Goal: Information Seeking & Learning: Learn about a topic

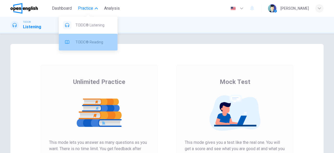
click at [95, 36] on div "TOEIC® Reading" at bounding box center [88, 42] width 59 height 17
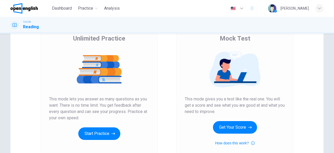
scroll to position [45, 0]
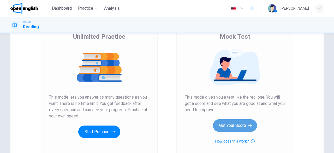
click at [238, 127] on button "Get Your Score" at bounding box center [235, 125] width 44 height 13
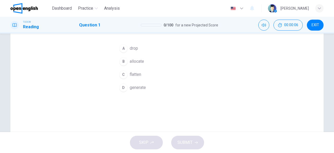
scroll to position [26, 0]
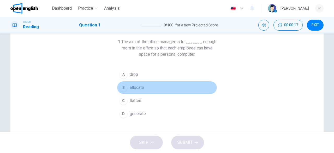
click at [138, 89] on span "allocate" at bounding box center [137, 87] width 14 height 6
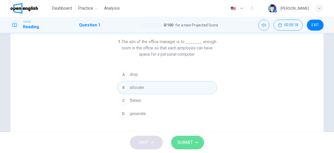
click at [191, 140] on span "SUBMIT" at bounding box center [185, 142] width 15 height 7
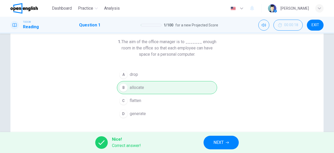
click at [218, 143] on span "NEXT" at bounding box center [219, 142] width 10 height 7
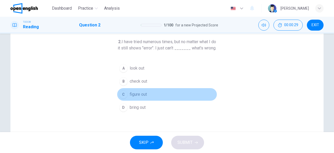
click at [135, 97] on span "figure out" at bounding box center [138, 94] width 17 height 6
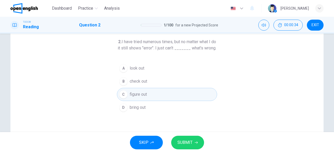
click at [197, 140] on button "SUBMIT" at bounding box center [187, 142] width 33 height 14
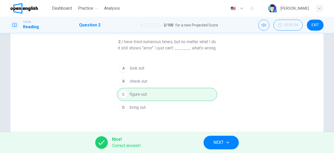
click at [229, 146] on button "NEXT" at bounding box center [221, 142] width 35 height 14
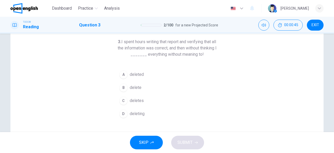
click at [136, 72] on span "deleted" at bounding box center [137, 74] width 14 height 6
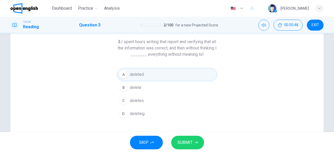
click at [197, 139] on button "SUBMIT" at bounding box center [187, 142] width 33 height 14
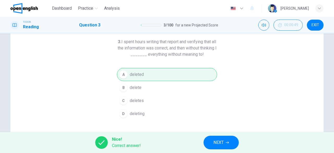
click at [216, 140] on span "NEXT" at bounding box center [219, 142] width 10 height 7
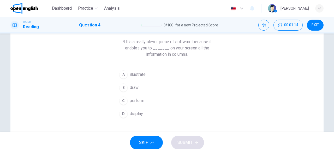
click at [145, 111] on button "D display" at bounding box center [167, 113] width 100 height 13
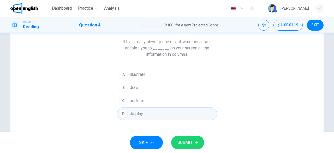
click at [186, 142] on span "SUBMIT" at bounding box center [185, 142] width 15 height 7
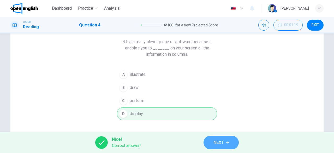
click at [232, 142] on button "NEXT" at bounding box center [221, 142] width 35 height 14
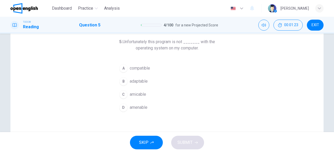
click at [151, 68] on button "A compatible" at bounding box center [167, 68] width 100 height 13
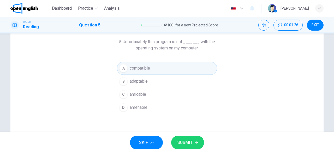
click at [195, 143] on icon "button" at bounding box center [196, 142] width 3 height 3
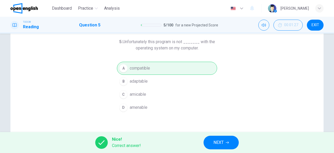
click at [229, 144] on icon "button" at bounding box center [227, 142] width 3 height 3
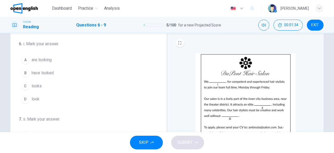
scroll to position [20, 0]
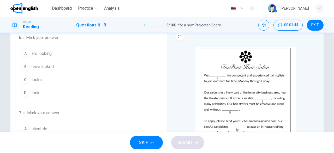
click at [44, 50] on span "are looking" at bounding box center [42, 53] width 20 height 6
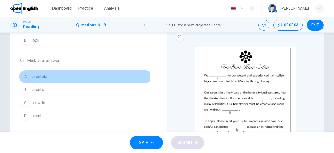
click at [48, 76] on button "A clientele" at bounding box center [85, 76] width 133 height 13
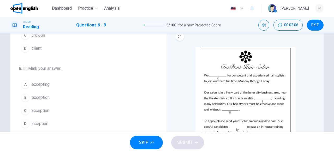
scroll to position [127, 0]
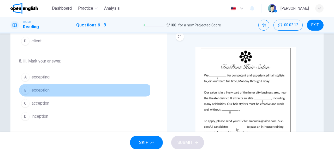
click at [62, 91] on button "B exception" at bounding box center [85, 90] width 133 height 13
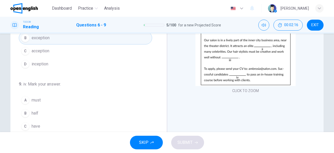
scroll to position [98, 0]
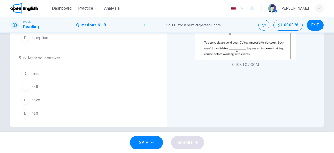
click at [46, 99] on button "C have" at bounding box center [85, 99] width 133 height 13
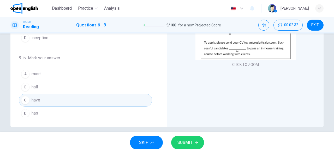
click at [188, 143] on span "SUBMIT" at bounding box center [185, 142] width 15 height 7
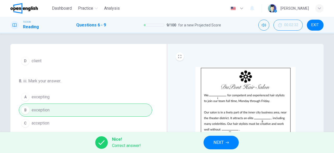
scroll to position [0, 0]
click at [227, 144] on button "NEXT" at bounding box center [221, 142] width 35 height 14
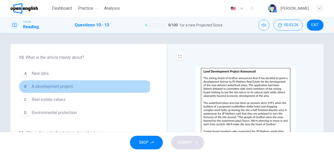
click at [50, 87] on span "A development project" at bounding box center [52, 86] width 41 height 6
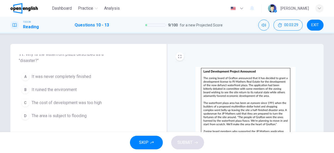
scroll to position [72, 0]
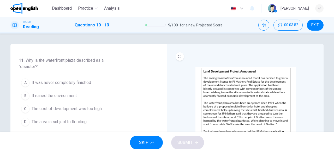
click at [78, 84] on span "It was never completely finished" at bounding box center [62, 82] width 60 height 6
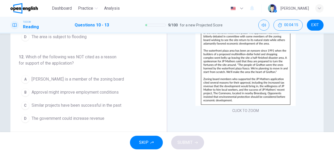
scroll to position [98, 0]
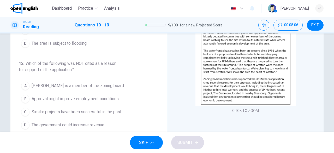
click at [78, 84] on span "[PERSON_NAME] is a member of the zoning board" at bounding box center [78, 85] width 92 height 6
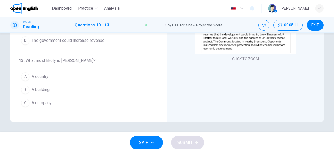
scroll to position [139, 0]
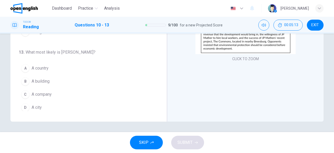
click at [38, 107] on span "A city" at bounding box center [37, 107] width 10 height 6
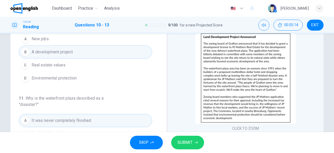
scroll to position [0, 0]
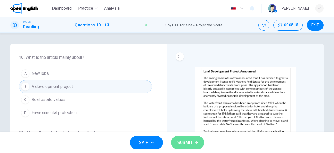
click at [195, 143] on icon "button" at bounding box center [196, 142] width 3 height 3
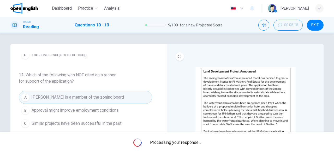
scroll to position [139, 0]
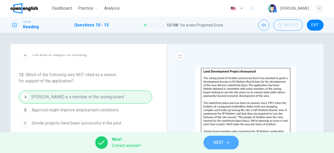
click at [225, 143] on button "NEXT" at bounding box center [221, 142] width 35 height 14
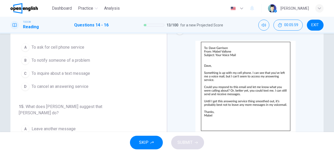
scroll to position [0, 0]
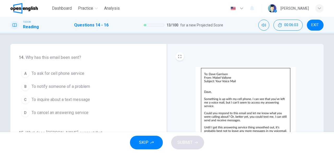
click at [82, 89] on span "To notify someone of a problem" at bounding box center [61, 86] width 58 height 6
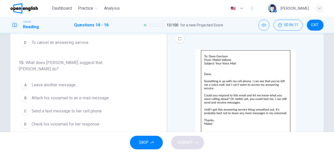
scroll to position [26, 0]
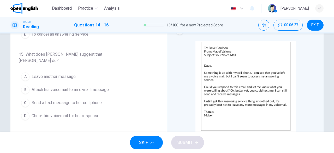
click at [62, 73] on span "Leave another message" at bounding box center [54, 76] width 44 height 6
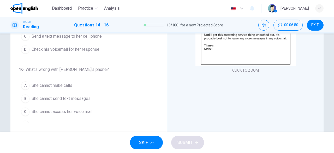
scroll to position [104, 0]
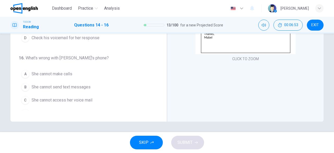
click at [77, 97] on span "She cannot access her voice mail" at bounding box center [62, 100] width 61 height 6
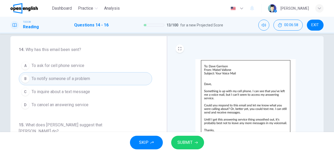
scroll to position [0, 0]
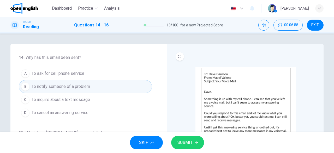
click at [191, 142] on span "SUBMIT" at bounding box center [185, 142] width 15 height 7
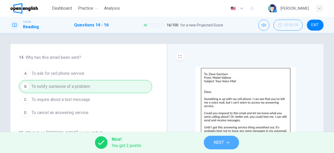
click at [212, 142] on button "NEXT" at bounding box center [221, 142] width 35 height 14
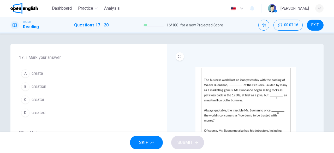
click at [67, 99] on button "C creator" at bounding box center [85, 99] width 133 height 13
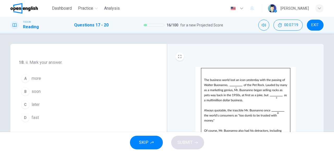
scroll to position [78, 0]
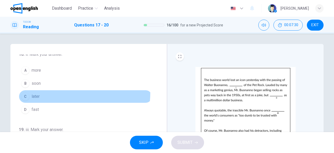
click at [55, 91] on button "C later" at bounding box center [85, 96] width 133 height 13
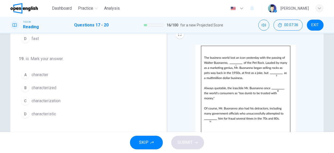
scroll to position [26, 0]
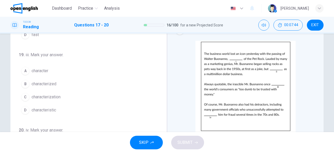
click at [50, 82] on span "characterized" at bounding box center [44, 84] width 25 height 6
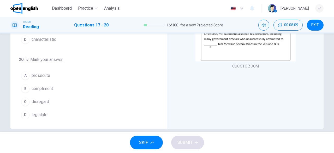
scroll to position [104, 0]
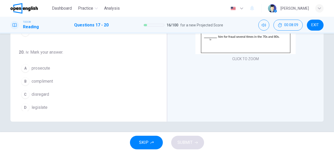
click at [33, 66] on span "prosecute" at bounding box center [41, 68] width 19 height 6
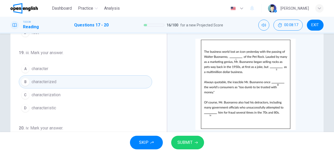
scroll to position [52, 0]
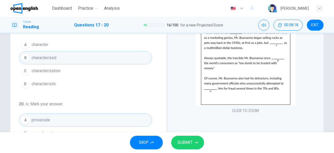
click at [187, 142] on span "SUBMIT" at bounding box center [185, 142] width 15 height 7
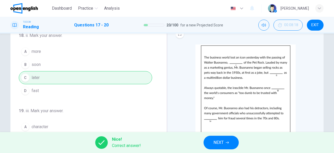
scroll to position [0, 0]
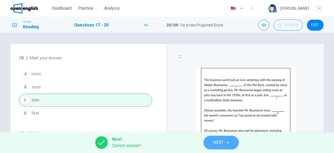
click at [230, 143] on button "NEXT" at bounding box center [221, 142] width 35 height 14
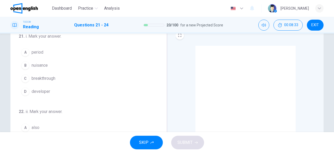
scroll to position [26, 0]
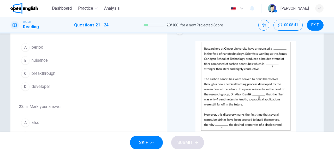
click at [58, 72] on button "C breakthrough" at bounding box center [85, 73] width 133 height 13
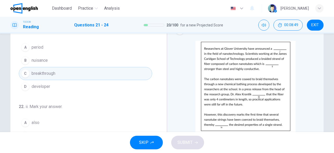
drag, startPoint x: 157, startPoint y: 69, endPoint x: 157, endPoint y: 74, distance: 4.4
click at [157, 74] on div "21 . i. Mark your answer. A period B nuisance C breakthrough D developer 22 . i…" at bounding box center [91, 108] width 144 height 161
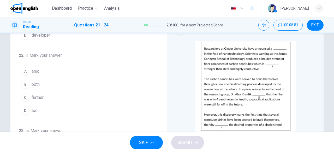
scroll to position [55, 0]
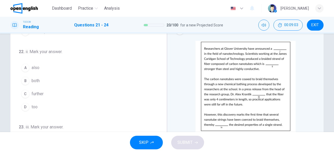
click at [52, 64] on button "A also" at bounding box center [85, 67] width 133 height 13
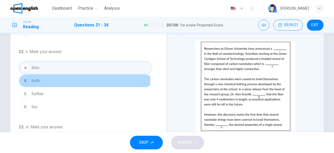
click at [67, 74] on button "B both" at bounding box center [85, 80] width 133 height 13
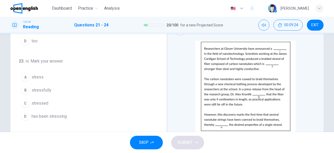
scroll to position [127, 0]
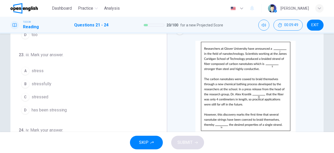
click at [67, 64] on button "A stress" at bounding box center [85, 70] width 133 height 13
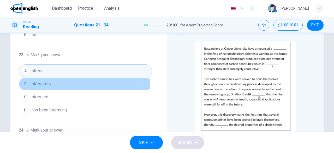
drag, startPoint x: 59, startPoint y: 84, endPoint x: 61, endPoint y: 96, distance: 12.2
click at [59, 84] on button "B stressfully" at bounding box center [85, 83] width 133 height 13
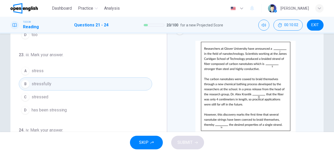
click at [61, 96] on button "C stressed" at bounding box center [85, 96] width 133 height 13
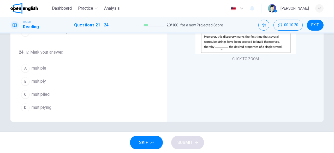
scroll to position [97, 0]
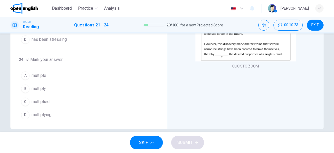
click at [52, 114] on button "D multiplying" at bounding box center [85, 114] width 133 height 13
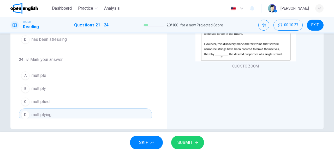
click at [193, 144] on button "SUBMIT" at bounding box center [187, 142] width 33 height 14
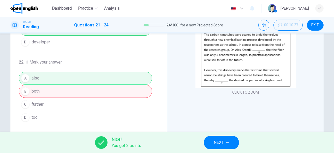
scroll to position [44, 0]
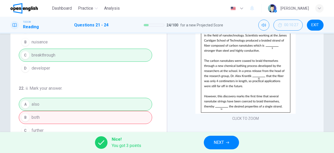
click at [217, 141] on span "NEXT" at bounding box center [219, 142] width 10 height 7
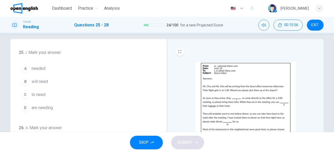
scroll to position [10, 0]
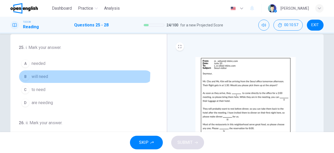
click at [40, 72] on button "B will need" at bounding box center [85, 76] width 133 height 13
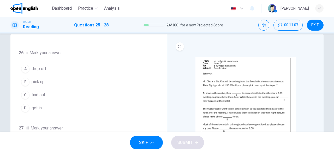
scroll to position [78, 0]
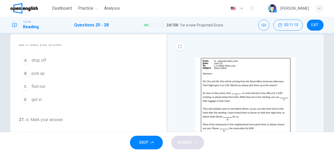
click at [65, 60] on button "A drop off" at bounding box center [85, 60] width 133 height 13
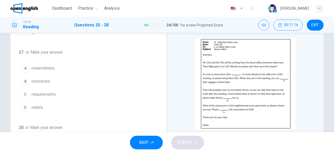
scroll to position [36, 0]
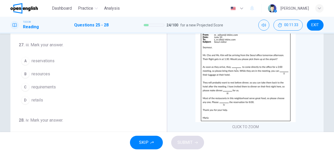
click at [58, 59] on button "A reservations" at bounding box center [85, 60] width 133 height 13
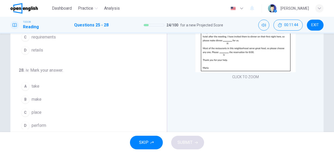
scroll to position [78, 0]
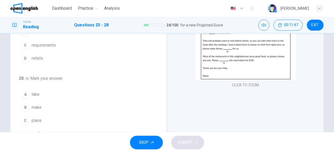
click at [81, 105] on button "B make" at bounding box center [85, 107] width 133 height 13
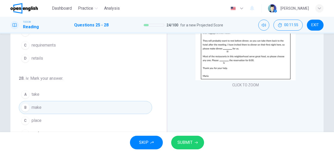
click at [188, 137] on button "SUBMIT" at bounding box center [187, 142] width 33 height 14
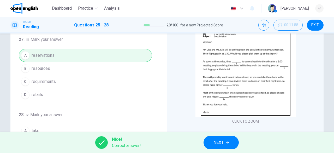
scroll to position [0, 0]
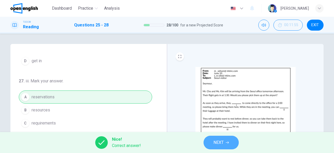
click at [214, 147] on button "NEXT" at bounding box center [221, 142] width 35 height 14
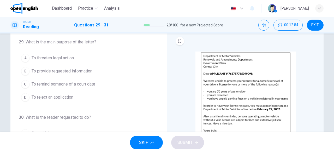
scroll to position [26, 0]
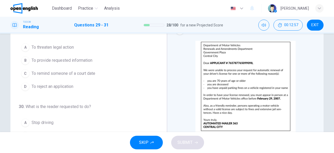
click at [64, 81] on button "D To reject an application" at bounding box center [85, 86] width 133 height 13
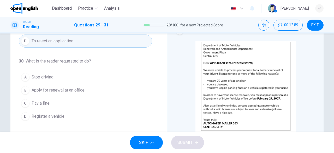
scroll to position [52, 0]
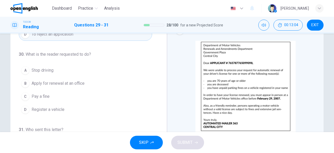
click at [86, 84] on button "B Apply for renewal at an office" at bounding box center [85, 83] width 133 height 13
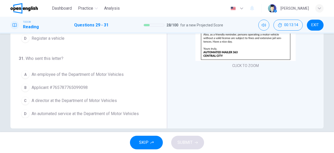
scroll to position [104, 0]
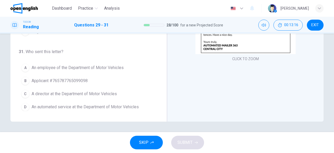
click at [101, 106] on span "An automated service at the Department of Motor Vehicles" at bounding box center [85, 107] width 107 height 6
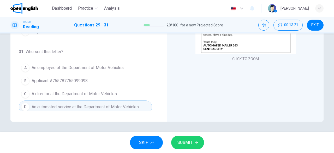
scroll to position [78, 0]
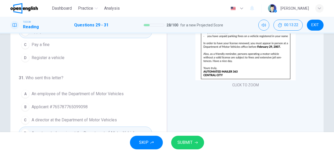
click at [193, 145] on button "SUBMIT" at bounding box center [187, 142] width 33 height 14
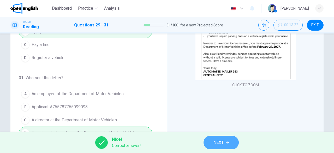
click at [221, 141] on span "NEXT" at bounding box center [219, 142] width 10 height 7
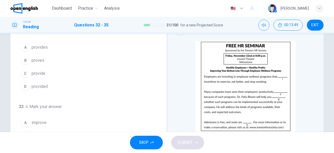
scroll to position [0, 0]
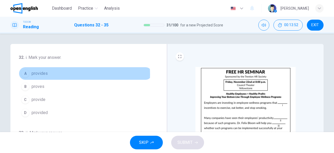
click at [53, 74] on button "A provides" at bounding box center [85, 73] width 133 height 13
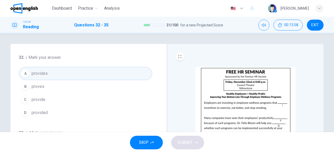
click at [66, 102] on button "C provide" at bounding box center [85, 99] width 133 height 13
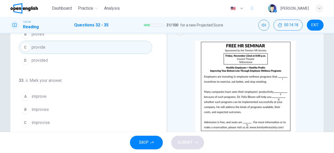
scroll to position [52, 0]
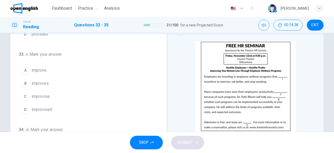
click at [50, 80] on button "B improves" at bounding box center [85, 83] width 133 height 13
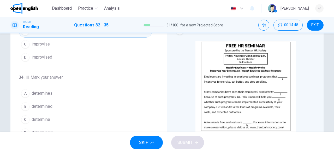
scroll to position [127, 0]
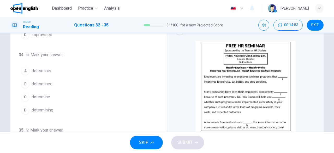
click at [58, 95] on button "C determine" at bounding box center [85, 96] width 133 height 13
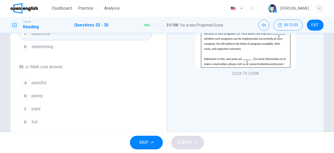
scroll to position [78, 0]
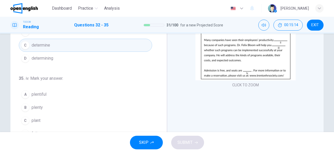
click at [80, 101] on button "B plenty" at bounding box center [85, 107] width 133 height 13
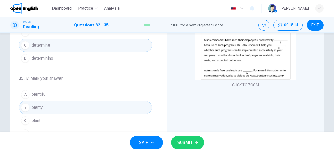
click at [77, 88] on button "A plentiful" at bounding box center [85, 94] width 133 height 13
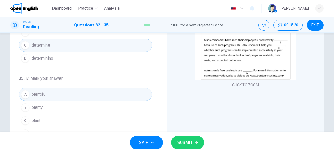
click at [185, 144] on span "SUBMIT" at bounding box center [185, 142] width 15 height 7
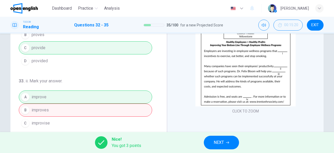
scroll to position [0, 0]
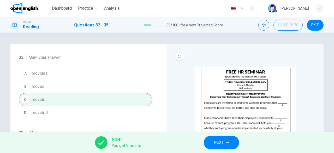
click at [231, 141] on button "NEXT" at bounding box center [221, 142] width 35 height 14
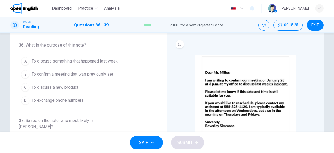
scroll to position [10, 0]
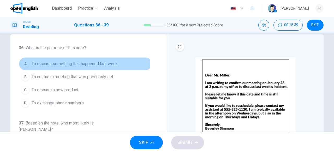
click at [45, 61] on span "To discuss something that happened last week" at bounding box center [75, 64] width 86 height 6
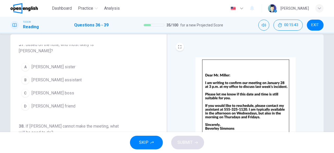
scroll to position [0, 0]
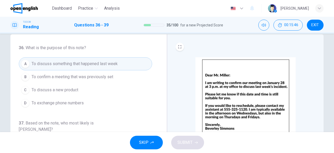
click at [76, 76] on span "To confirm a meeting that was previously set" at bounding box center [73, 77] width 82 height 6
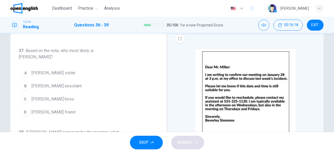
scroll to position [10, 0]
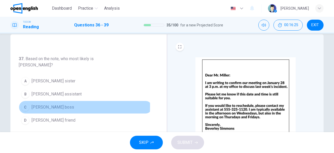
click at [38, 104] on span "[PERSON_NAME] boss" at bounding box center [53, 107] width 43 height 6
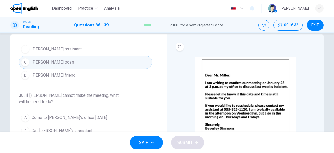
scroll to position [139, 0]
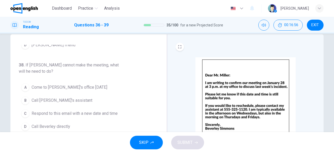
click at [53, 97] on span "Call [PERSON_NAME]'s assistant" at bounding box center [62, 100] width 61 height 6
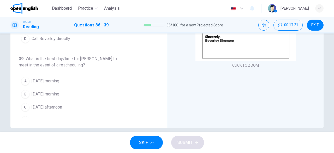
scroll to position [104, 0]
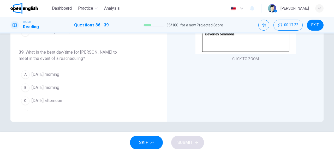
click at [38, 97] on span "[DATE] afternoon" at bounding box center [47, 100] width 31 height 6
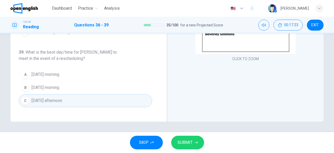
click at [184, 139] on span "SUBMIT" at bounding box center [185, 142] width 15 height 7
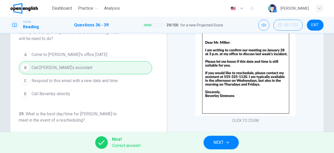
scroll to position [0, 0]
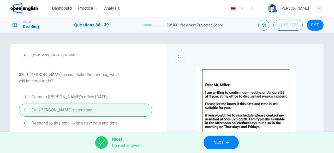
click at [219, 146] on span "NEXT" at bounding box center [219, 142] width 10 height 7
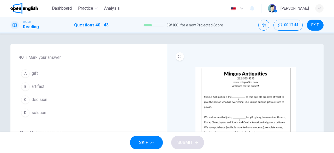
click at [45, 111] on button "D solution" at bounding box center [85, 112] width 133 height 13
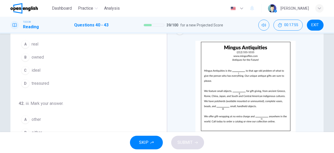
scroll to position [52, 0]
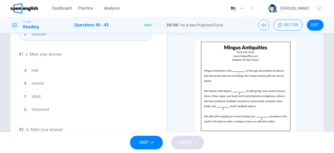
click at [46, 94] on button "C ideal" at bounding box center [85, 96] width 133 height 13
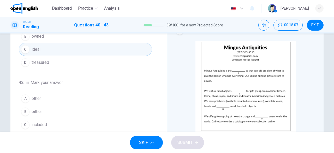
scroll to position [127, 0]
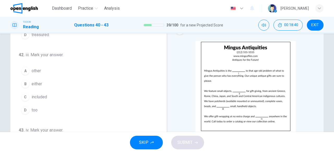
click at [62, 67] on button "A other" at bounding box center [85, 70] width 133 height 13
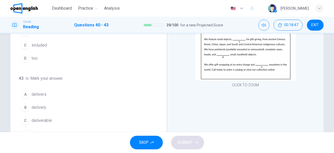
scroll to position [104, 0]
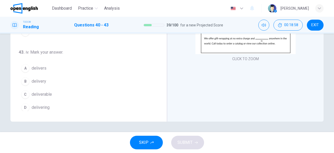
click at [43, 80] on span "delivery" at bounding box center [39, 81] width 15 height 6
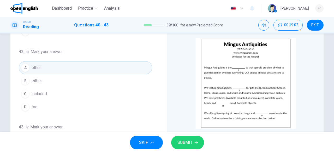
scroll to position [0, 0]
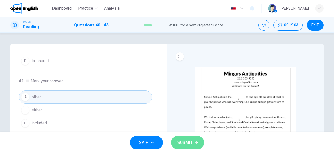
click at [178, 139] on span "SUBMIT" at bounding box center [185, 142] width 15 height 7
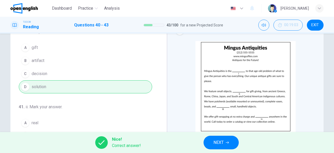
scroll to position [26, 0]
click at [220, 136] on button "NEXT" at bounding box center [221, 142] width 35 height 14
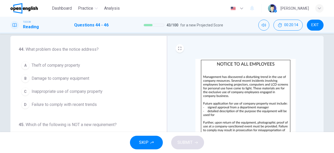
scroll to position [0, 0]
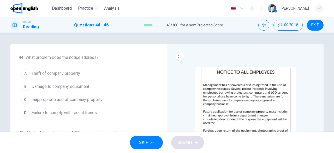
click at [95, 96] on span "Inappropriate use of company property" at bounding box center [67, 99] width 71 height 6
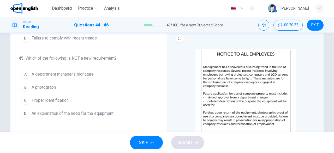
scroll to position [26, 0]
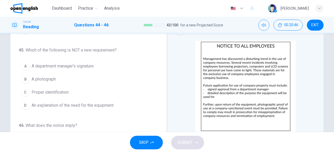
click at [56, 90] on span "Proper identification" at bounding box center [50, 92] width 37 height 6
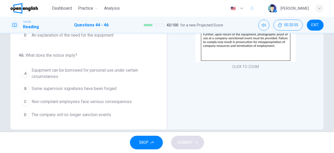
scroll to position [104, 0]
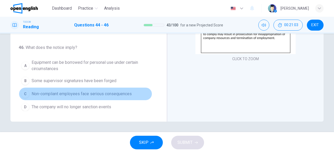
click at [88, 91] on span "Non-compliant employees face serious consequences" at bounding box center [82, 94] width 100 height 6
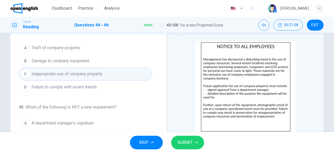
scroll to position [0, 0]
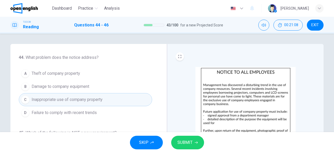
click at [189, 145] on span "SUBMIT" at bounding box center [185, 142] width 15 height 7
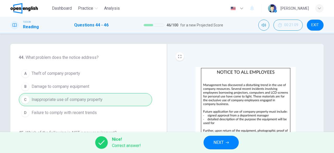
click at [222, 143] on span "NEXT" at bounding box center [219, 142] width 10 height 7
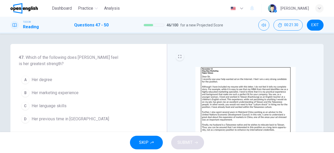
click at [178, 58] on icon "EXPAND" at bounding box center [179, 56] width 3 height 3
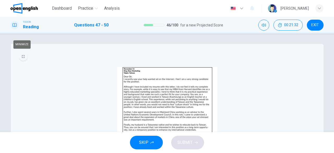
click at [22, 57] on icon "MINIMIZE" at bounding box center [23, 56] width 3 height 3
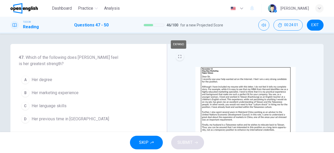
scroll to position [26, 0]
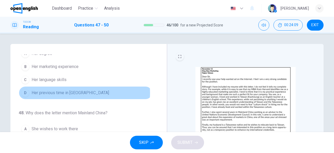
click at [72, 92] on span "Her previous time in [GEOGRAPHIC_DATA]" at bounding box center [71, 93] width 78 height 6
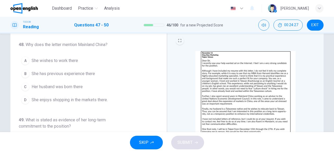
scroll to position [0, 0]
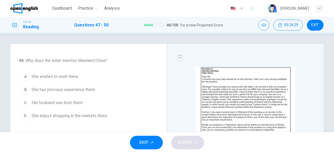
click at [91, 89] on span "She has previous experience there" at bounding box center [63, 89] width 63 height 6
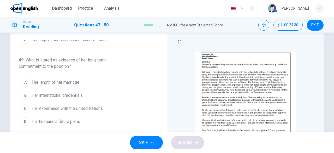
scroll to position [26, 0]
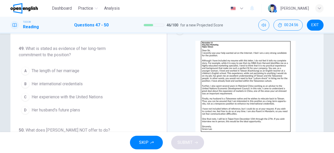
click at [86, 111] on button "D Her husband's future plans" at bounding box center [85, 109] width 133 height 13
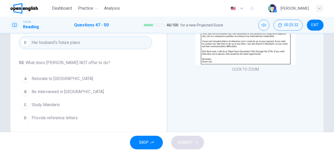
scroll to position [104, 0]
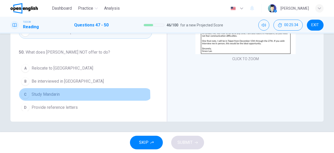
click at [55, 94] on span "Study Mandarin" at bounding box center [46, 94] width 28 height 6
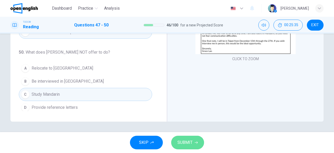
click at [178, 143] on span "SUBMIT" at bounding box center [185, 142] width 15 height 7
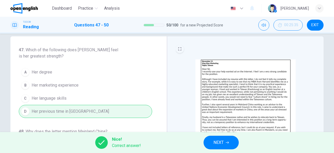
scroll to position [0, 0]
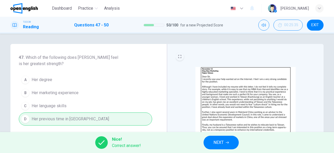
click at [214, 144] on span "NEXT" at bounding box center [219, 142] width 10 height 7
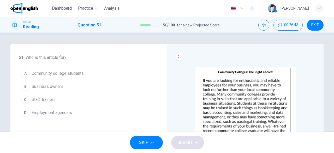
click at [52, 89] on span "Business owners" at bounding box center [48, 86] width 32 height 6
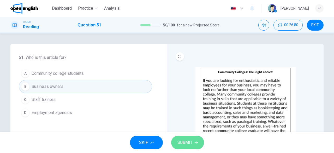
click at [188, 144] on span "SUBMIT" at bounding box center [185, 142] width 15 height 7
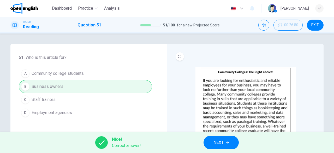
click at [226, 144] on icon "button" at bounding box center [227, 142] width 3 height 3
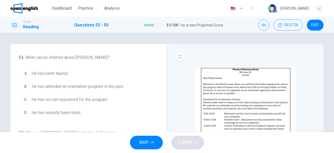
click at [85, 112] on button "D He has recently been hired" at bounding box center [85, 112] width 133 height 13
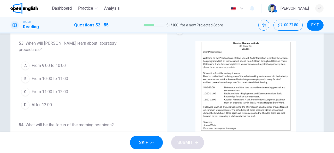
scroll to position [52, 0]
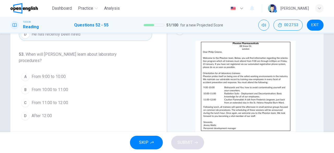
click at [46, 117] on span "After 12:00" at bounding box center [42, 116] width 20 height 6
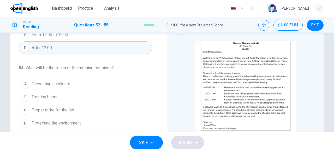
scroll to position [131, 0]
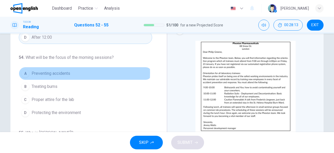
click at [40, 71] on span "Preventing accidents" at bounding box center [51, 73] width 39 height 6
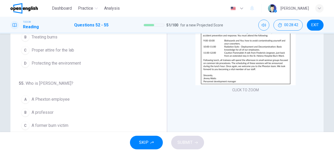
scroll to position [78, 0]
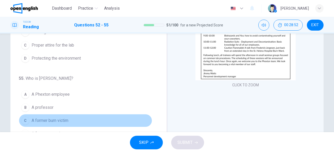
click at [91, 116] on button "C A former burn victim" at bounding box center [85, 120] width 133 height 13
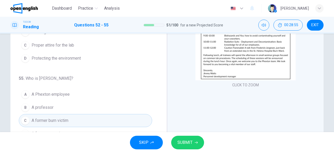
click at [185, 142] on span "SUBMIT" at bounding box center [185, 142] width 15 height 7
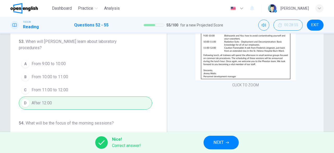
scroll to position [0, 0]
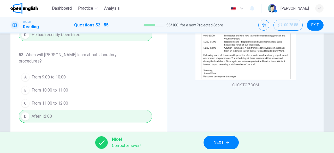
click at [207, 144] on button "NEXT" at bounding box center [221, 142] width 35 height 14
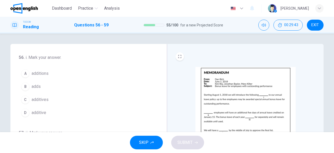
click at [62, 72] on button "A additions" at bounding box center [85, 73] width 133 height 13
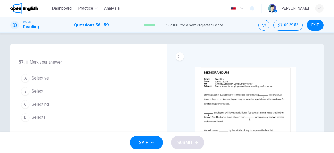
scroll to position [72, 0]
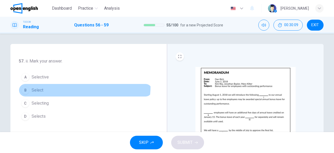
click at [47, 84] on button "B Select" at bounding box center [85, 90] width 133 height 13
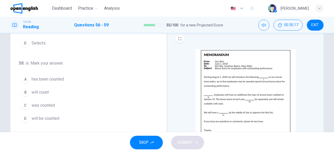
scroll to position [26, 0]
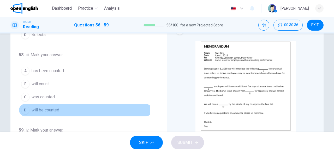
click at [63, 108] on button "D will be counted" at bounding box center [85, 109] width 133 height 13
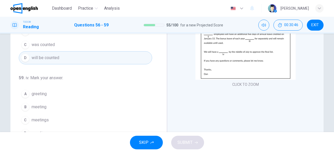
scroll to position [104, 0]
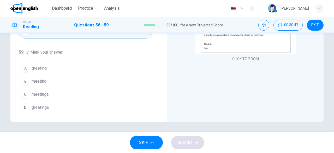
click at [32, 78] on span "meeting" at bounding box center [39, 81] width 15 height 6
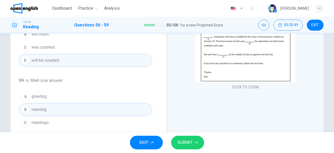
scroll to position [26, 0]
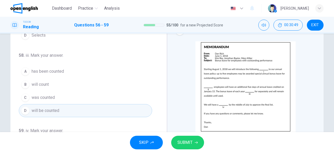
click at [183, 140] on span "SUBMIT" at bounding box center [185, 142] width 15 height 7
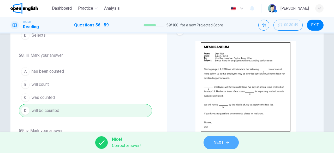
click at [219, 139] on span "NEXT" at bounding box center [219, 142] width 10 height 7
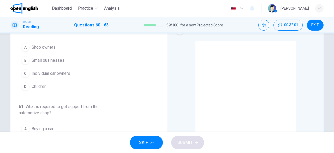
scroll to position [0, 0]
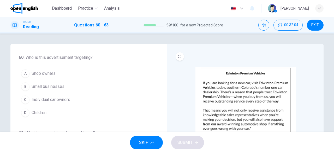
click at [47, 102] on button "C Individual car owners" at bounding box center [85, 99] width 133 height 13
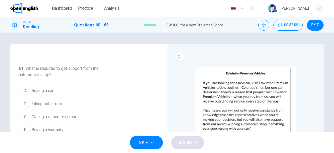
scroll to position [66, 0]
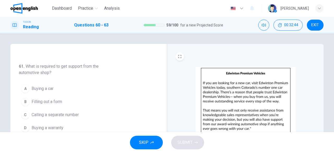
click at [92, 82] on button "A Buying a car" at bounding box center [85, 88] width 133 height 13
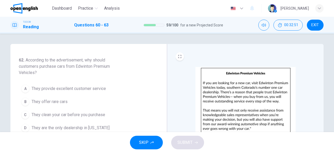
scroll to position [162, 0]
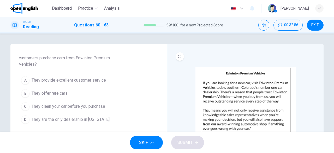
click at [93, 75] on button "A They provide excellent customer service" at bounding box center [85, 80] width 133 height 13
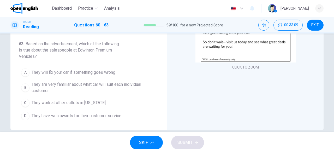
scroll to position [104, 0]
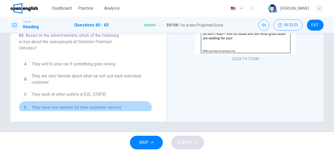
click at [114, 109] on button "D They have won awards for their customer service" at bounding box center [85, 107] width 133 height 13
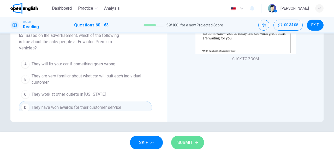
click at [183, 140] on span "SUBMIT" at bounding box center [185, 142] width 15 height 7
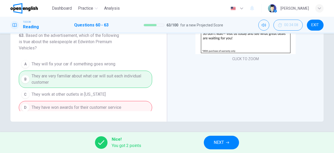
scroll to position [78, 0]
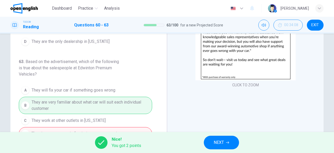
click at [217, 139] on span "NEXT" at bounding box center [219, 142] width 10 height 7
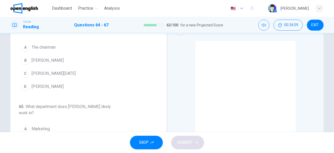
scroll to position [0, 0]
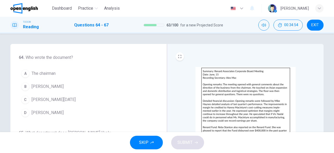
click at [61, 89] on button "B [PERSON_NAME]" at bounding box center [85, 86] width 133 height 13
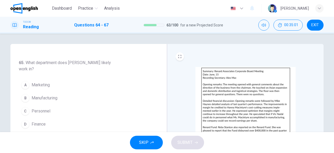
scroll to position [26, 0]
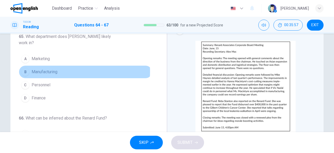
click at [49, 70] on span "Manufacturing" at bounding box center [45, 72] width 26 height 6
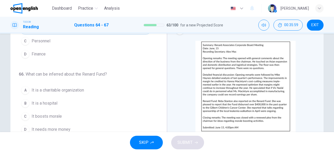
scroll to position [122, 0]
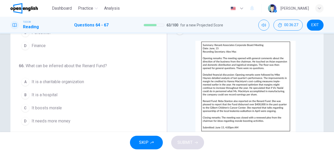
click at [69, 82] on span "It is a charitable organization" at bounding box center [58, 82] width 52 height 6
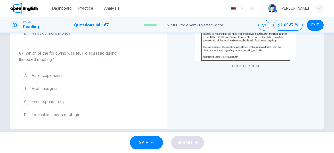
scroll to position [104, 0]
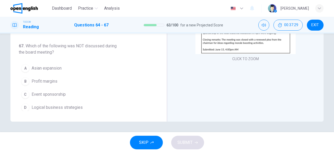
click at [87, 106] on button "D Logical business strategies" at bounding box center [85, 107] width 133 height 13
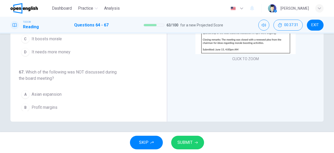
scroll to position [139, 0]
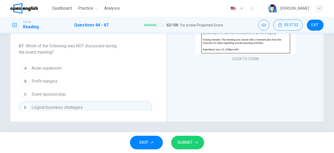
click at [189, 144] on span "SUBMIT" at bounding box center [185, 142] width 15 height 7
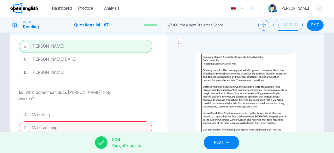
scroll to position [26, 0]
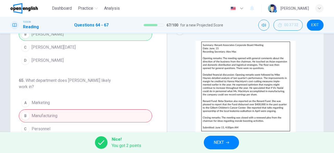
click at [215, 143] on span "NEXT" at bounding box center [219, 142] width 10 height 7
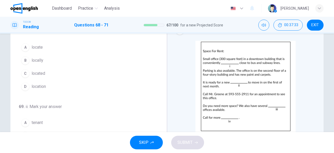
scroll to position [0, 0]
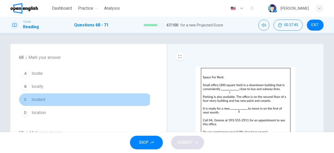
click at [53, 97] on button "C located" at bounding box center [85, 99] width 133 height 13
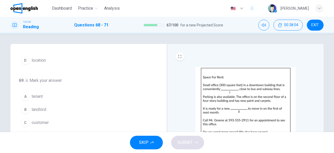
scroll to position [78, 0]
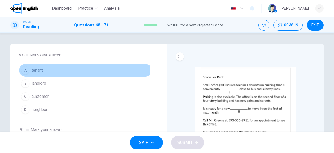
click at [52, 69] on button "A tenant" at bounding box center [85, 70] width 133 height 13
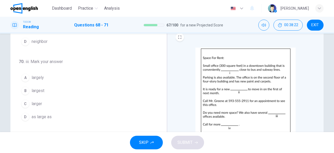
scroll to position [26, 0]
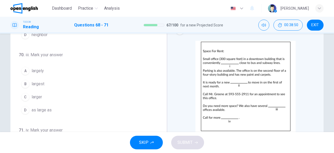
click at [41, 96] on button "C larger" at bounding box center [85, 96] width 133 height 13
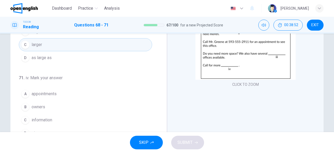
scroll to position [104, 0]
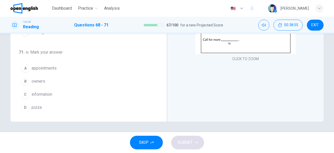
click at [54, 96] on button "C information" at bounding box center [85, 94] width 133 height 13
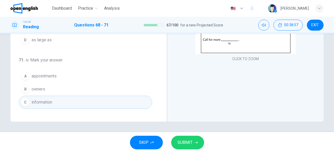
scroll to position [127, 0]
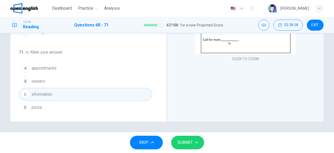
click at [195, 143] on icon "button" at bounding box center [196, 142] width 3 height 3
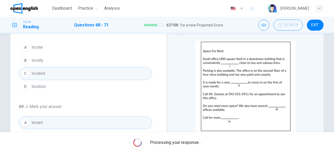
scroll to position [0, 0]
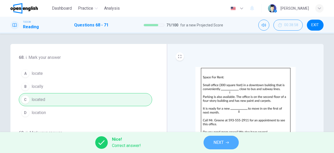
click at [230, 141] on button "NEXT" at bounding box center [221, 142] width 35 height 14
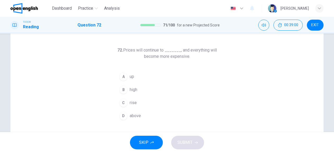
scroll to position [26, 0]
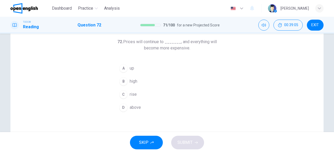
click at [138, 95] on button "C rise" at bounding box center [167, 94] width 100 height 13
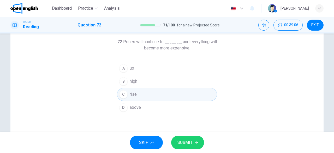
click at [190, 143] on span "SUBMIT" at bounding box center [185, 142] width 15 height 7
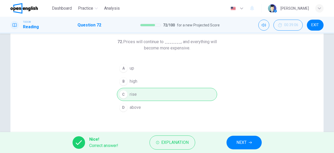
click at [245, 146] on button "NEXT" at bounding box center [244, 142] width 35 height 14
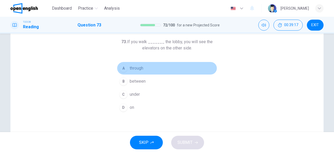
click at [143, 67] on span "through" at bounding box center [137, 68] width 14 height 6
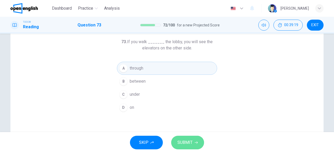
click at [187, 142] on span "SUBMIT" at bounding box center [185, 142] width 15 height 7
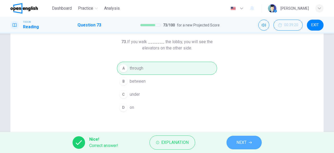
click at [243, 138] on button "NEXT" at bounding box center [244, 142] width 35 height 14
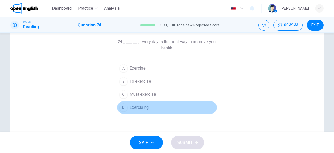
click at [153, 105] on button "D Exercising" at bounding box center [167, 107] width 100 height 13
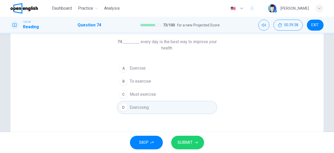
click at [144, 82] on span "To exercise" at bounding box center [140, 81] width 21 height 6
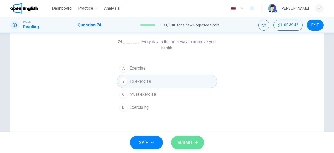
click at [180, 140] on span "SUBMIT" at bounding box center [185, 142] width 15 height 7
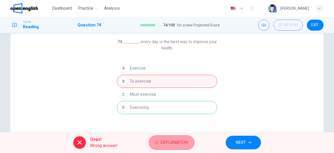
click at [175, 137] on button "Explanation" at bounding box center [172, 142] width 46 height 14
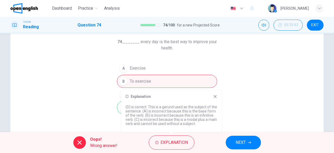
click at [215, 96] on icon at bounding box center [215, 96] width 3 height 3
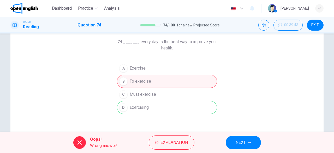
click at [244, 140] on span "NEXT" at bounding box center [241, 142] width 10 height 7
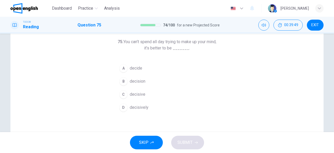
click at [160, 91] on button "C decisive" at bounding box center [167, 94] width 100 height 13
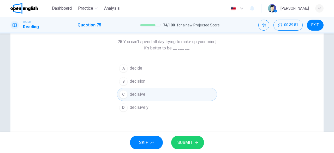
click at [186, 141] on span "SUBMIT" at bounding box center [185, 142] width 15 height 7
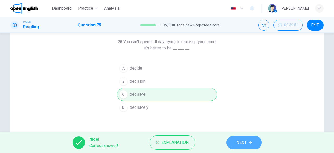
click at [243, 145] on span "NEXT" at bounding box center [242, 142] width 10 height 7
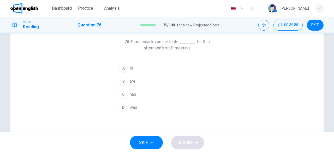
click at [146, 78] on button "B are" at bounding box center [167, 81] width 100 height 13
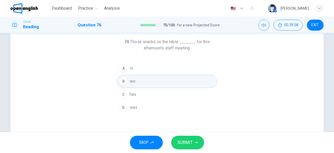
click at [193, 142] on button "SUBMIT" at bounding box center [187, 142] width 33 height 14
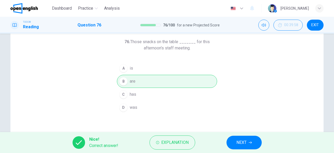
click at [247, 142] on button "NEXT" at bounding box center [244, 142] width 35 height 14
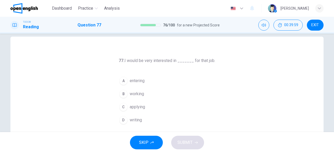
scroll to position [0, 0]
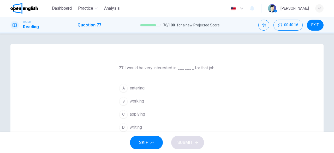
click at [151, 112] on button "C applying" at bounding box center [167, 114] width 100 height 13
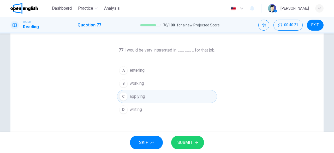
scroll to position [26, 0]
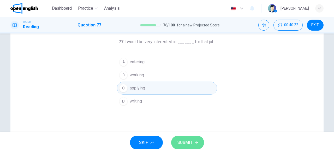
click at [178, 140] on span "SUBMIT" at bounding box center [185, 142] width 15 height 7
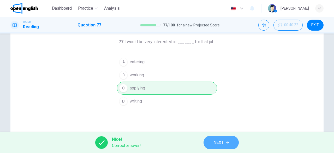
click at [232, 142] on button "NEXT" at bounding box center [221, 142] width 35 height 14
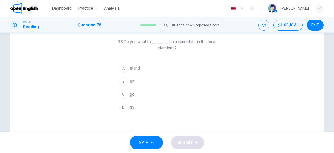
click at [165, 66] on button "A stand" at bounding box center [167, 68] width 100 height 13
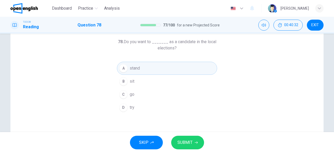
click at [191, 145] on span "SUBMIT" at bounding box center [185, 142] width 15 height 7
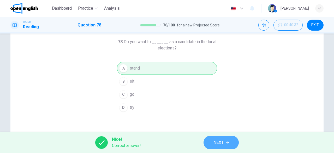
click at [216, 142] on span "NEXT" at bounding box center [219, 142] width 10 height 7
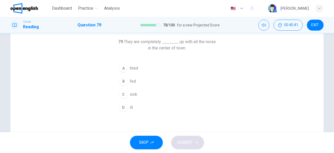
click at [173, 84] on button "B fed" at bounding box center [167, 81] width 100 height 13
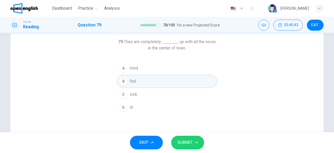
click at [197, 150] on div "SKIP SUBMIT" at bounding box center [167, 142] width 334 height 21
click at [194, 144] on button "SUBMIT" at bounding box center [187, 142] width 33 height 14
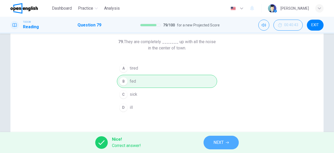
click at [211, 139] on button "NEXT" at bounding box center [221, 142] width 35 height 14
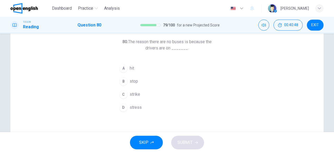
click at [149, 89] on button "C strike" at bounding box center [167, 94] width 100 height 13
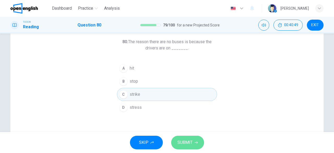
click at [187, 146] on button "SUBMIT" at bounding box center [187, 142] width 33 height 14
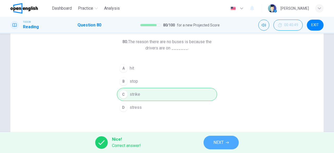
click at [217, 143] on span "NEXT" at bounding box center [219, 142] width 10 height 7
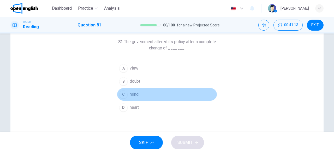
click at [142, 95] on button "C mind" at bounding box center [167, 94] width 100 height 13
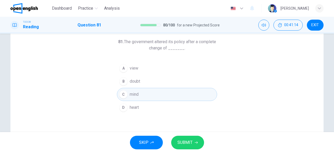
click at [191, 142] on span "SUBMIT" at bounding box center [185, 142] width 15 height 7
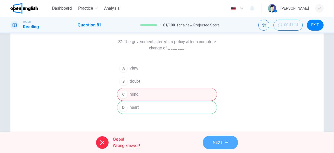
click at [226, 137] on button "NEXT" at bounding box center [220, 142] width 35 height 14
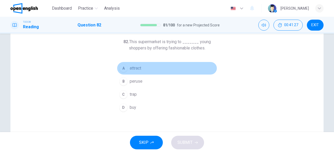
click at [143, 69] on button "A attract" at bounding box center [167, 68] width 100 height 13
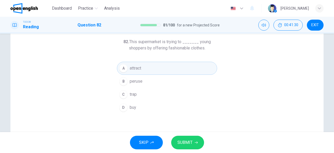
click at [187, 141] on span "SUBMIT" at bounding box center [185, 142] width 15 height 7
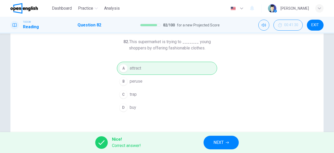
click at [205, 139] on button "NEXT" at bounding box center [221, 142] width 35 height 14
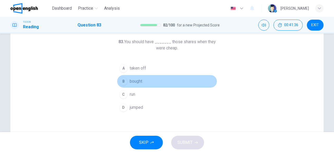
click at [168, 81] on button "B bought" at bounding box center [167, 81] width 100 height 13
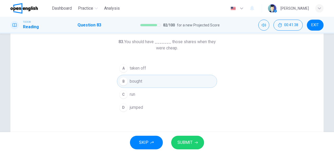
click at [186, 142] on span "SUBMIT" at bounding box center [185, 142] width 15 height 7
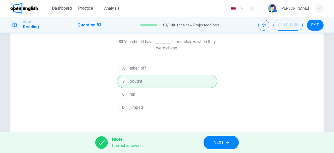
click at [232, 145] on button "NEXT" at bounding box center [221, 142] width 35 height 14
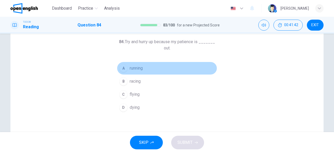
click at [147, 69] on button "A running" at bounding box center [167, 68] width 100 height 13
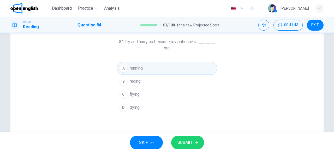
click at [189, 143] on span "SUBMIT" at bounding box center [185, 142] width 15 height 7
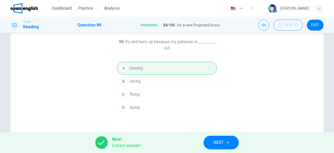
click at [227, 148] on button "NEXT" at bounding box center [221, 142] width 35 height 14
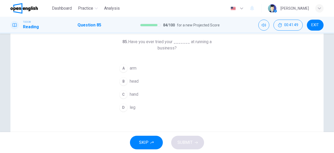
click at [148, 97] on button "C hand" at bounding box center [167, 94] width 100 height 13
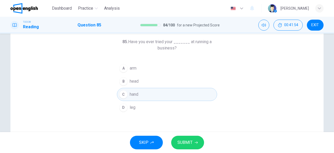
click at [186, 148] on button "SUBMIT" at bounding box center [187, 142] width 33 height 14
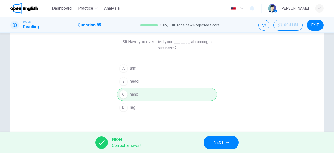
click at [220, 141] on span "NEXT" at bounding box center [219, 142] width 10 height 7
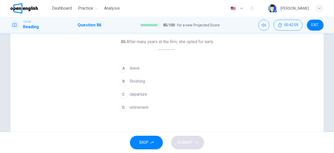
click at [136, 64] on button "A leave" at bounding box center [167, 68] width 100 height 13
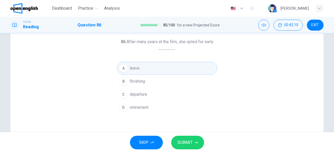
click at [192, 147] on button "SUBMIT" at bounding box center [187, 142] width 33 height 14
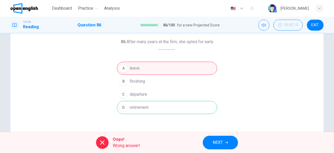
click at [219, 146] on span "NEXT" at bounding box center [218, 142] width 10 height 7
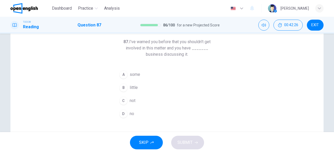
click at [146, 107] on button "D no" at bounding box center [167, 113] width 100 height 13
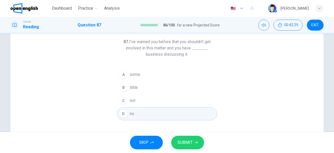
click at [199, 142] on button "SUBMIT" at bounding box center [187, 142] width 33 height 14
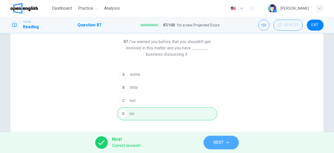
click at [218, 145] on span "NEXT" at bounding box center [219, 142] width 10 height 7
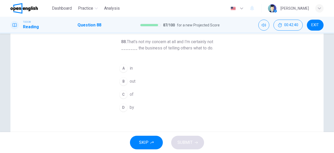
click at [141, 69] on button "A in" at bounding box center [167, 68] width 100 height 13
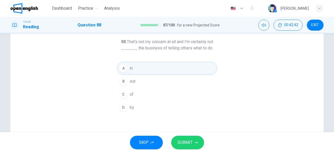
click at [187, 144] on span "SUBMIT" at bounding box center [185, 142] width 15 height 7
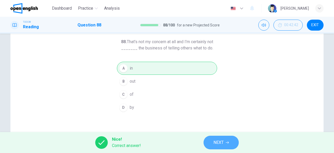
click at [226, 145] on button "NEXT" at bounding box center [221, 142] width 35 height 14
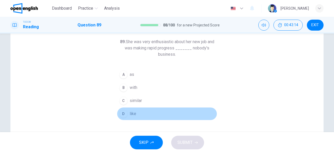
click at [139, 116] on button "D like" at bounding box center [167, 113] width 100 height 13
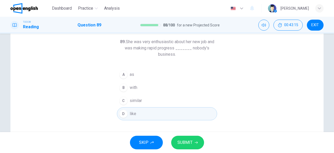
click at [189, 140] on span "SUBMIT" at bounding box center [185, 142] width 15 height 7
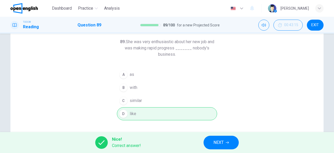
click at [214, 144] on span "NEXT" at bounding box center [219, 142] width 10 height 7
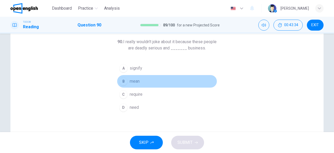
click at [136, 82] on span "mean" at bounding box center [135, 81] width 10 height 6
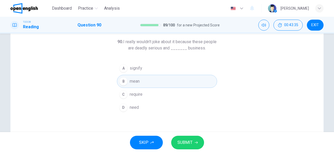
click at [196, 143] on icon "button" at bounding box center [196, 142] width 3 height 3
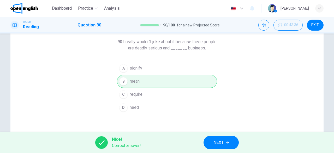
drag, startPoint x: 226, startPoint y: 140, endPoint x: 221, endPoint y: 140, distance: 5.2
click at [226, 140] on button "NEXT" at bounding box center [221, 142] width 35 height 14
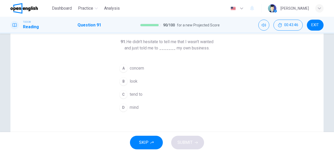
click at [149, 106] on button "D mind" at bounding box center [167, 107] width 100 height 13
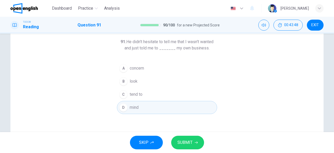
click at [200, 143] on button "SUBMIT" at bounding box center [187, 142] width 33 height 14
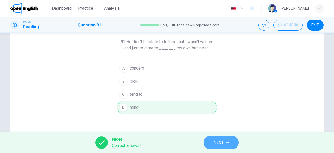
click at [227, 139] on button "NEXT" at bounding box center [221, 142] width 35 height 14
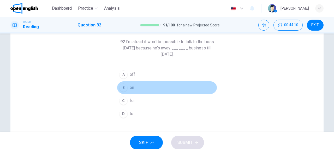
click at [143, 87] on button "B on" at bounding box center [167, 87] width 100 height 13
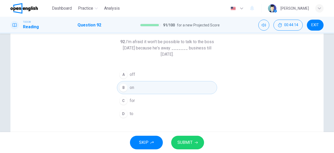
click at [180, 144] on span "SUBMIT" at bounding box center [185, 142] width 15 height 7
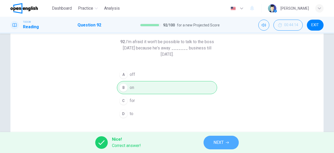
click at [218, 146] on button "NEXT" at bounding box center [221, 142] width 35 height 14
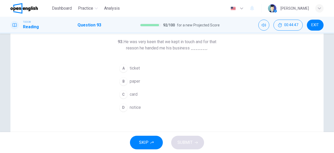
click at [155, 99] on button "C card" at bounding box center [167, 94] width 100 height 13
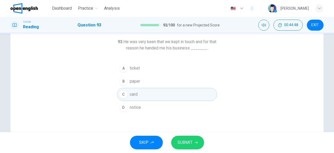
click at [186, 138] on button "SUBMIT" at bounding box center [187, 142] width 33 height 14
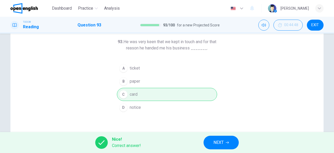
click at [233, 151] on div "Nice! Correct answer! NEXT" at bounding box center [167, 142] width 334 height 21
click at [228, 145] on button "NEXT" at bounding box center [221, 142] width 35 height 14
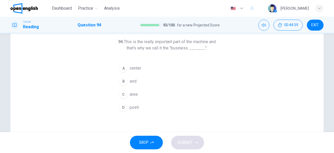
click at [140, 79] on button "B end" at bounding box center [167, 81] width 100 height 13
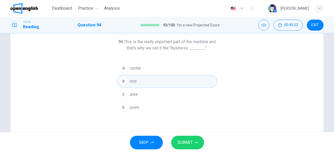
click at [187, 141] on span "SUBMIT" at bounding box center [185, 142] width 15 height 7
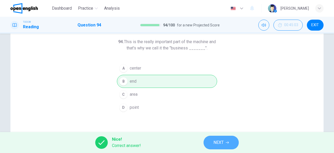
click at [217, 147] on button "NEXT" at bounding box center [221, 142] width 35 height 14
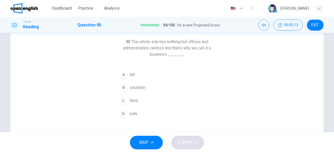
click at [135, 113] on span "park" at bounding box center [134, 113] width 8 height 6
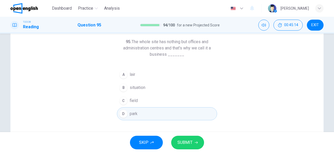
click at [192, 148] on button "SUBMIT" at bounding box center [187, 142] width 33 height 14
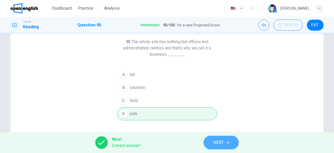
click at [219, 143] on span "NEXT" at bounding box center [219, 142] width 10 height 7
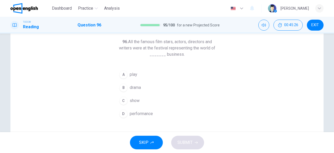
click at [147, 100] on button "C show" at bounding box center [167, 100] width 100 height 13
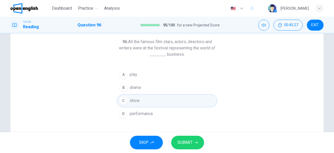
click at [188, 143] on span "SUBMIT" at bounding box center [185, 142] width 15 height 7
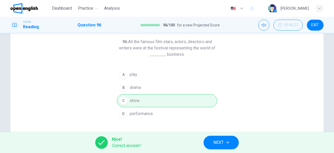
click at [212, 145] on button "NEXT" at bounding box center [221, 142] width 35 height 14
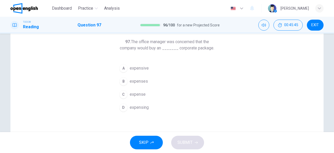
click at [147, 70] on span "expensive" at bounding box center [139, 68] width 19 height 6
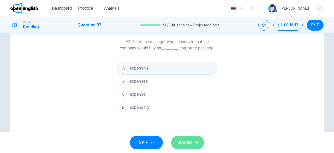
click at [189, 136] on button "SUBMIT" at bounding box center [187, 142] width 33 height 14
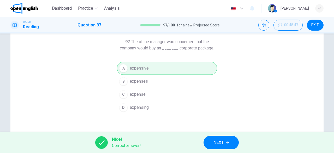
click at [227, 147] on button "NEXT" at bounding box center [221, 142] width 35 height 14
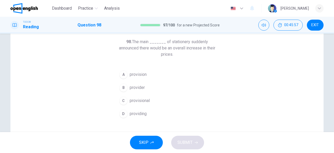
drag, startPoint x: 148, startPoint y: 87, endPoint x: 143, endPoint y: 92, distance: 7.0
click at [149, 86] on button "B provider" at bounding box center [167, 87] width 100 height 13
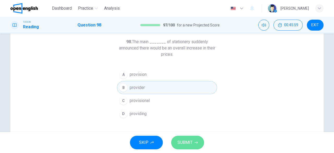
click at [182, 143] on span "SUBMIT" at bounding box center [185, 142] width 15 height 7
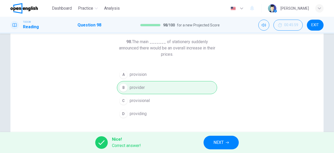
click at [217, 141] on span "NEXT" at bounding box center [219, 142] width 10 height 7
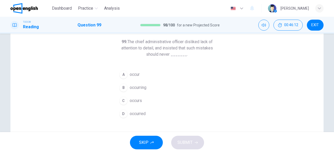
click at [143, 72] on button "A occur" at bounding box center [167, 74] width 100 height 13
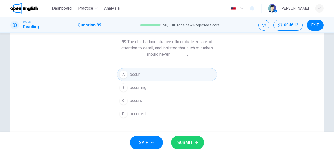
click at [182, 146] on span "SUBMIT" at bounding box center [185, 142] width 15 height 7
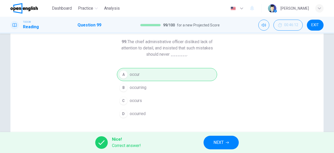
click at [226, 142] on icon "button" at bounding box center [227, 142] width 3 height 2
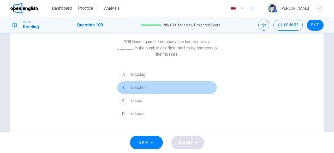
click at [133, 83] on button "B reduction" at bounding box center [167, 87] width 100 height 13
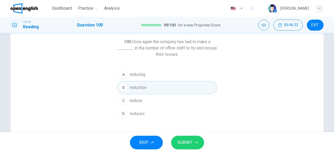
click at [194, 139] on button "SUBMIT" at bounding box center [187, 142] width 33 height 14
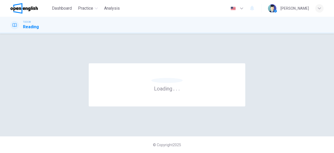
scroll to position [0, 0]
